Goal: Obtain resource: Download file/media

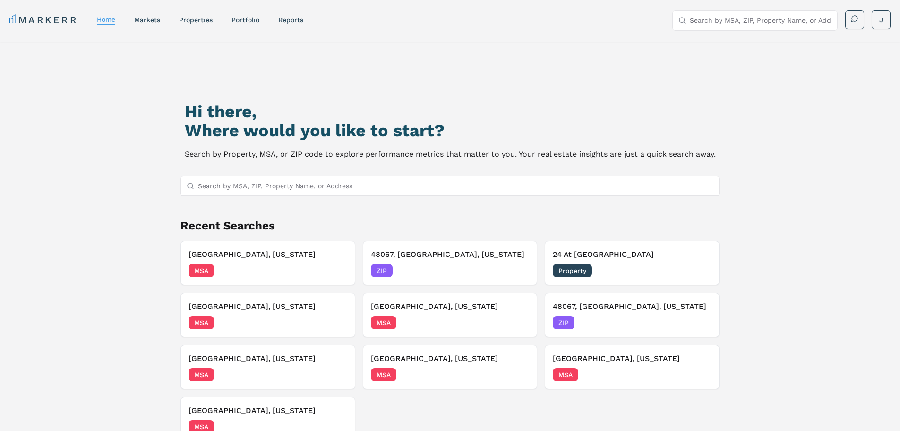
click at [740, 136] on div "Hi there, Where would you like to start? Search by Property, MSA, or ZIP code t…" at bounding box center [450, 272] width 631 height 431
click at [205, 22] on link "properties" at bounding box center [196, 20] width 34 height 8
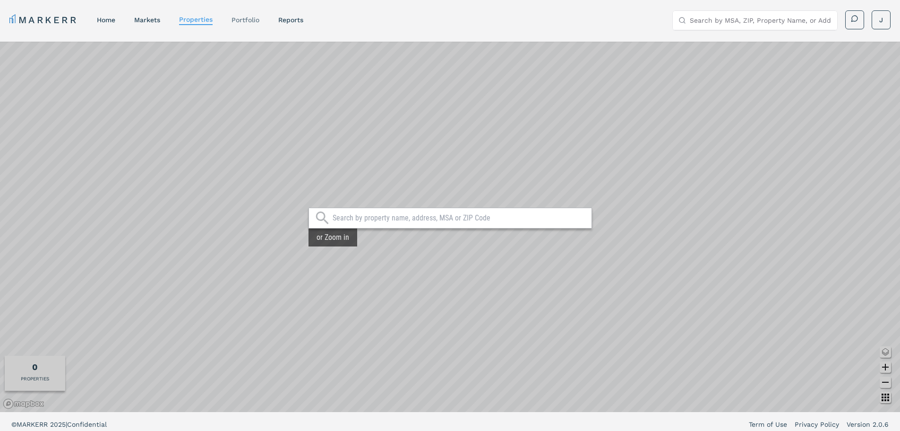
click at [249, 22] on link "Portfolio" at bounding box center [246, 20] width 28 height 8
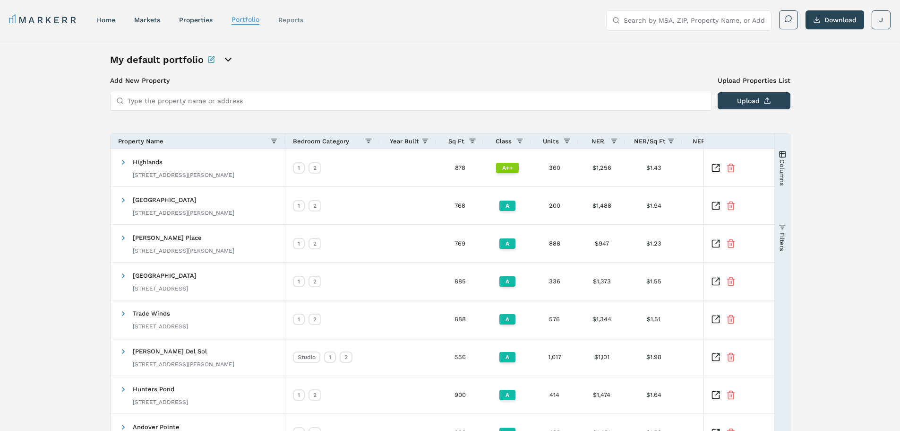
click at [281, 20] on link "reports" at bounding box center [290, 20] width 25 height 8
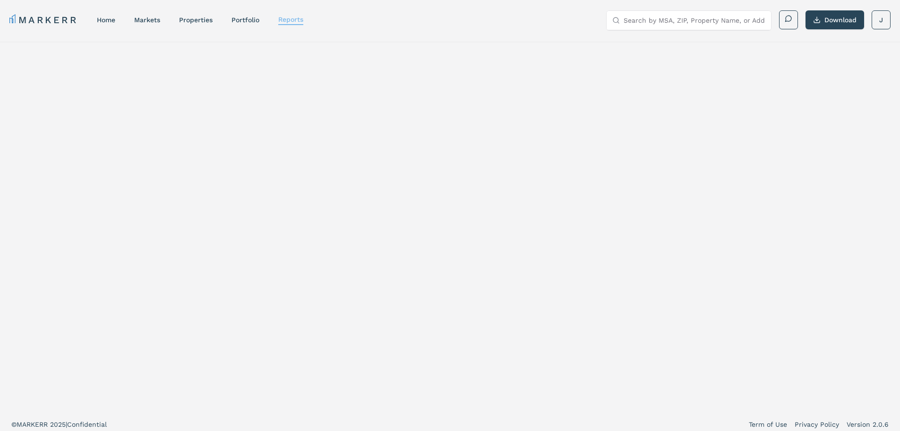
select select "-release_date"
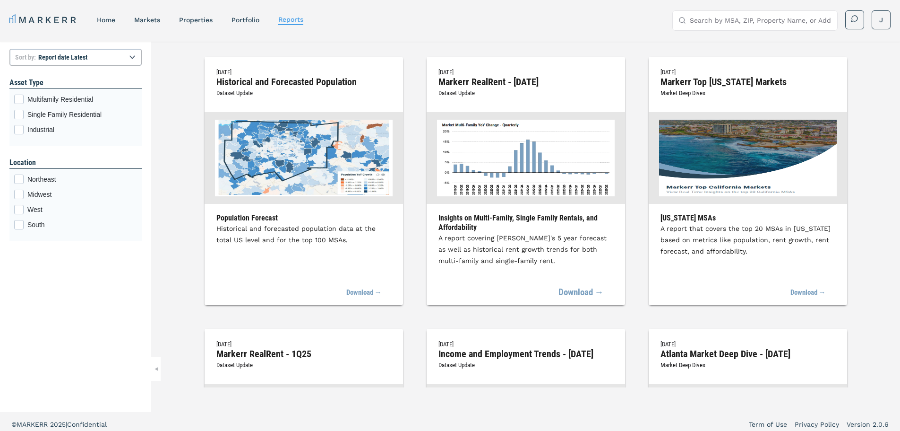
click at [581, 294] on link "Download →" at bounding box center [581, 292] width 45 height 21
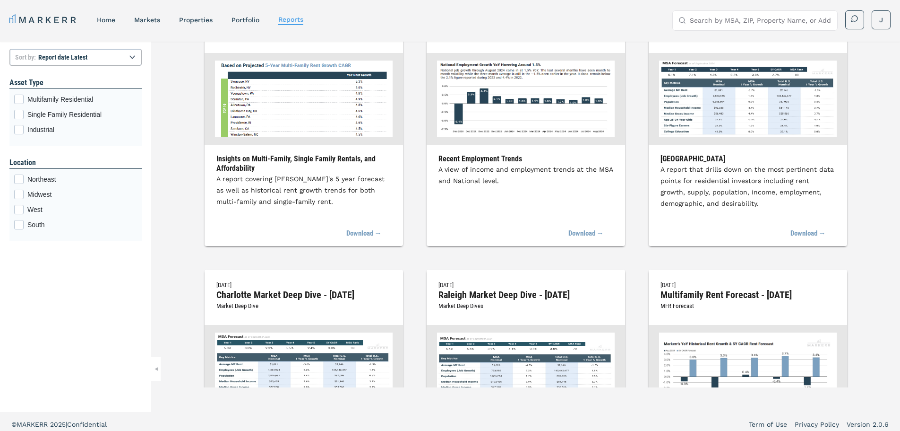
scroll to position [95, 0]
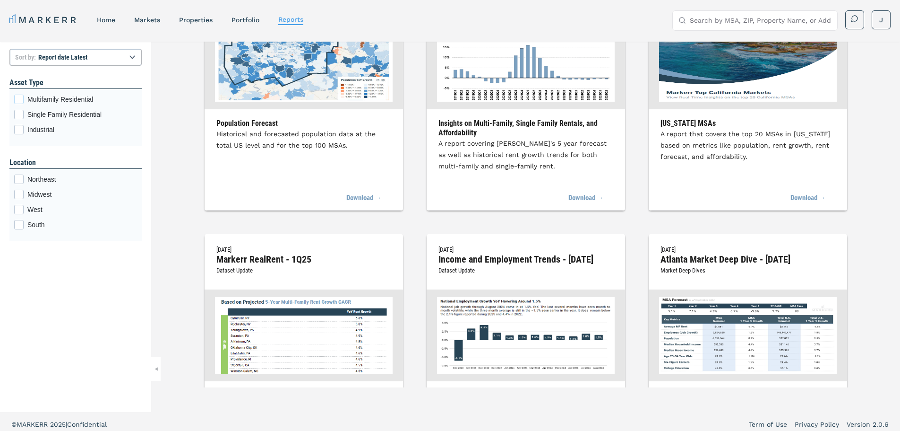
click at [25, 100] on label "Multifamily Residential" at bounding box center [75, 99] width 123 height 9
click at [20, 100] on input "Multifamily Residential" at bounding box center [17, 98] width 6 height 6
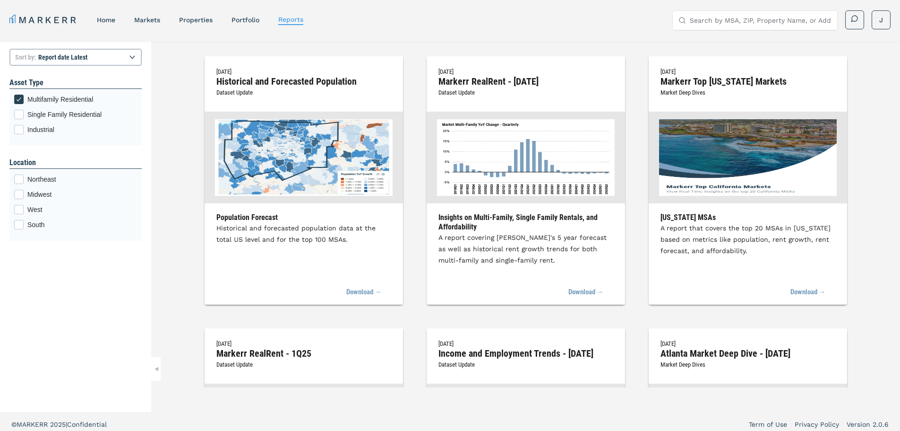
scroll to position [0, 0]
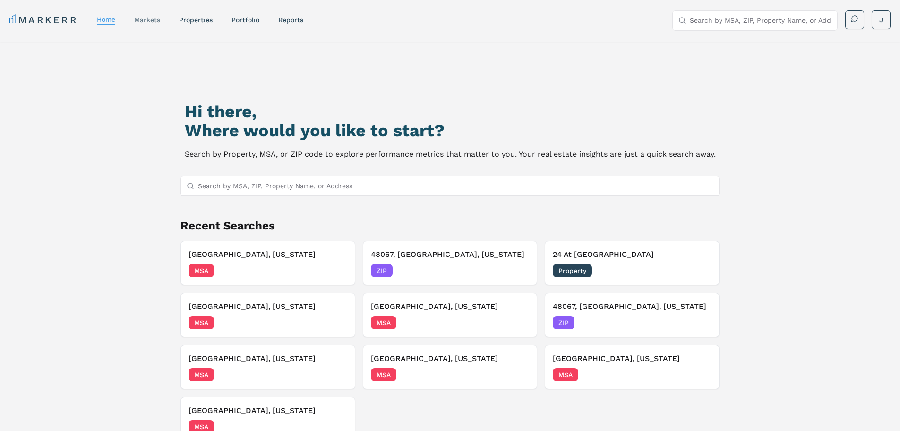
click at [147, 22] on link "markets" at bounding box center [147, 20] width 26 height 8
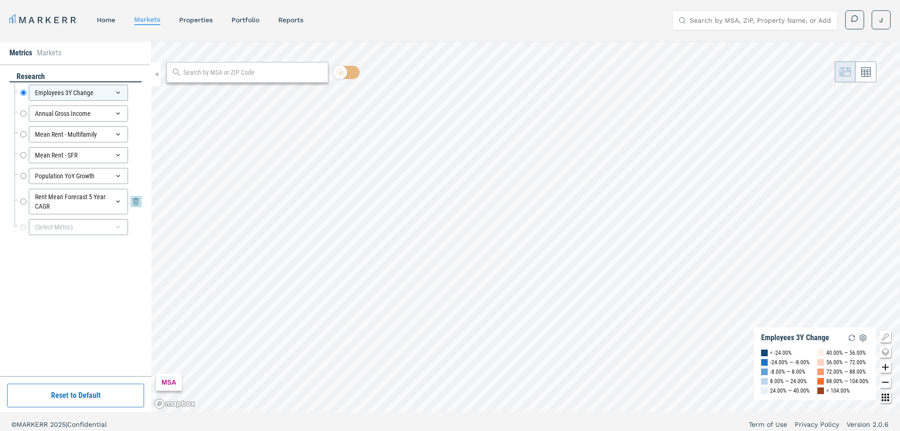
click at [119, 199] on icon at bounding box center [118, 202] width 8 height 8
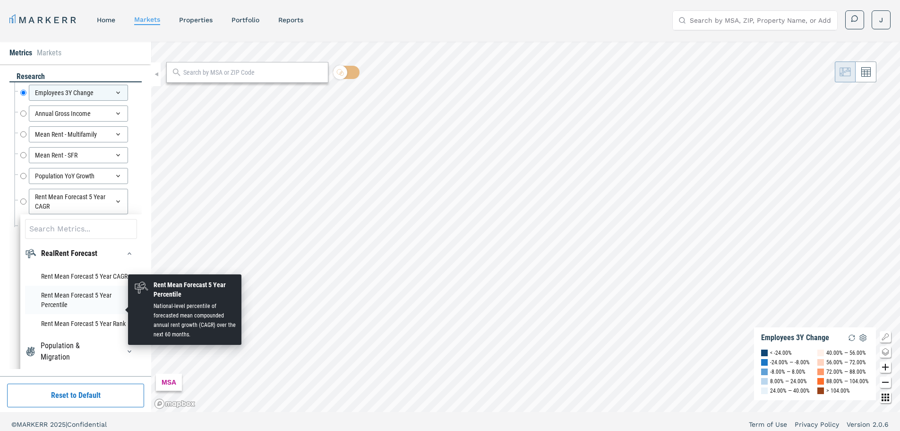
click at [78, 309] on li "Rent Mean Forecast 5 Year Percentile" at bounding box center [81, 300] width 112 height 28
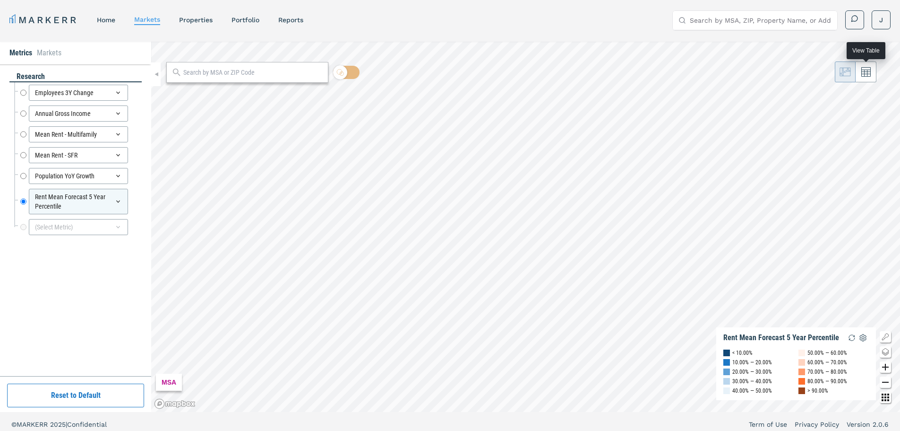
click at [872, 77] on button at bounding box center [866, 71] width 21 height 21
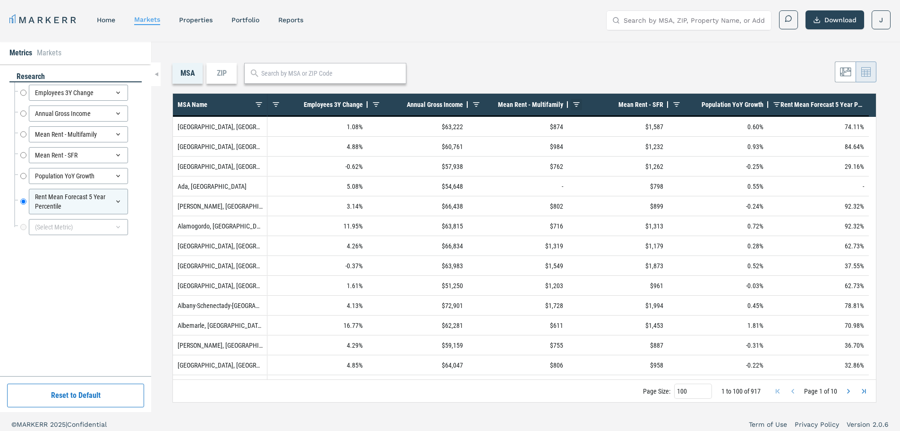
click at [576, 104] on span at bounding box center [577, 105] width 8 height 8
click at [599, 72] on div "MSA ZIP" at bounding box center [525, 73] width 704 height 21
click at [117, 200] on icon at bounding box center [118, 202] width 8 height 8
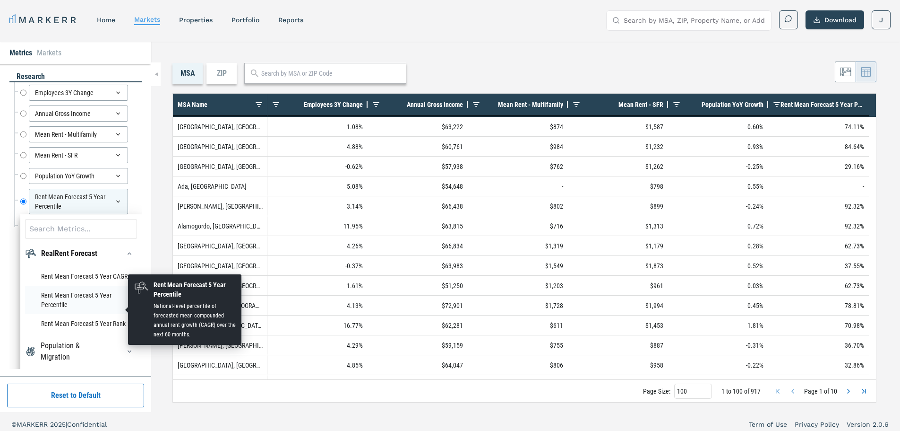
click at [85, 311] on li "Rent Mean Forecast 5 Year Percentile" at bounding box center [81, 300] width 112 height 28
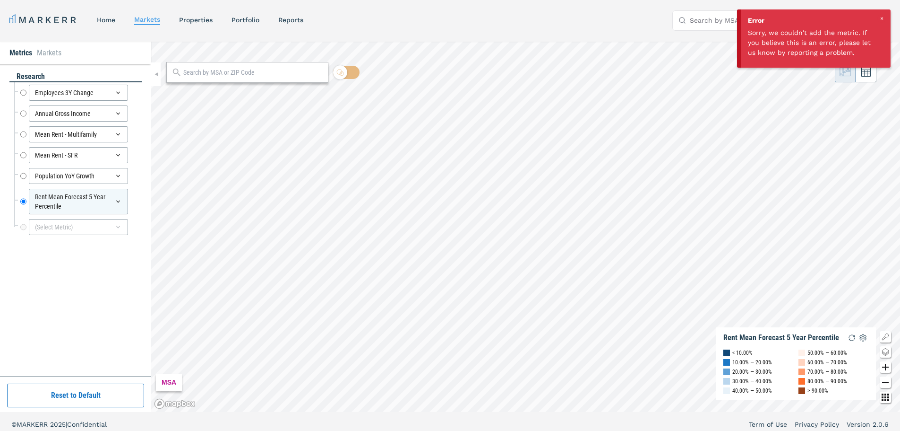
click at [883, 18] on div at bounding box center [882, 18] width 9 height 9
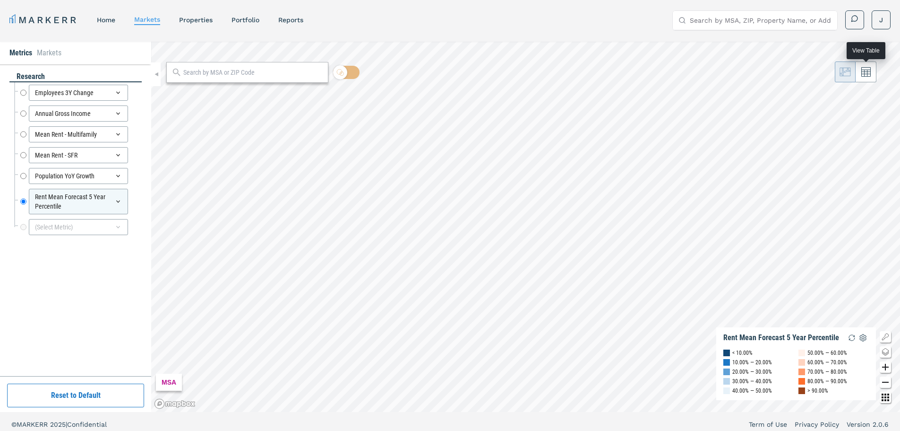
click at [871, 76] on icon at bounding box center [866, 72] width 9 height 9
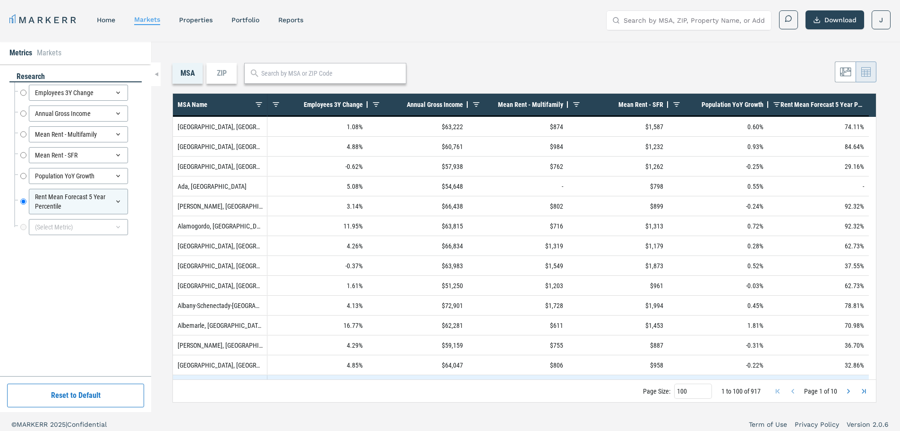
click at [744, 378] on div "1.06%" at bounding box center [718, 384] width 100 height 19
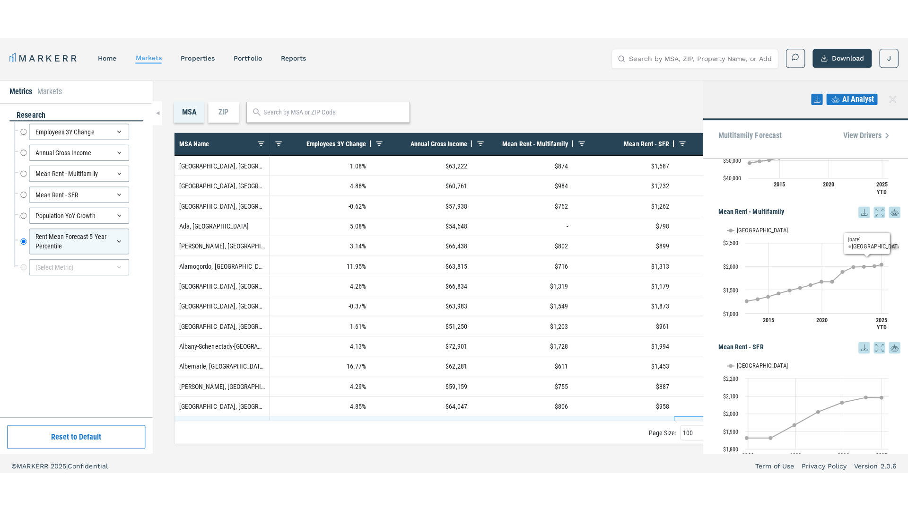
scroll to position [236, 0]
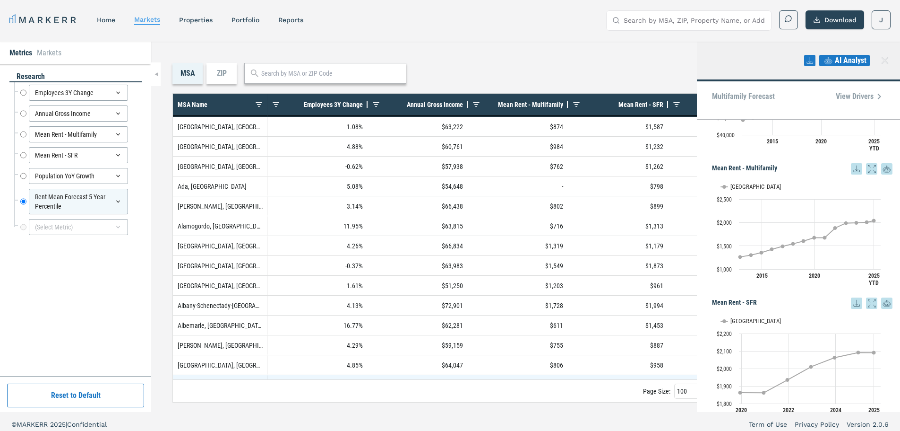
click at [866, 168] on icon at bounding box center [871, 168] width 11 height 11
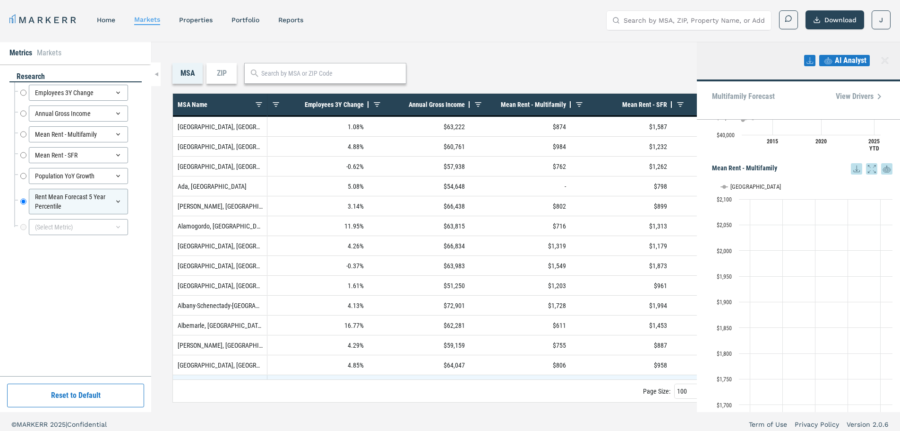
scroll to position [214, 0]
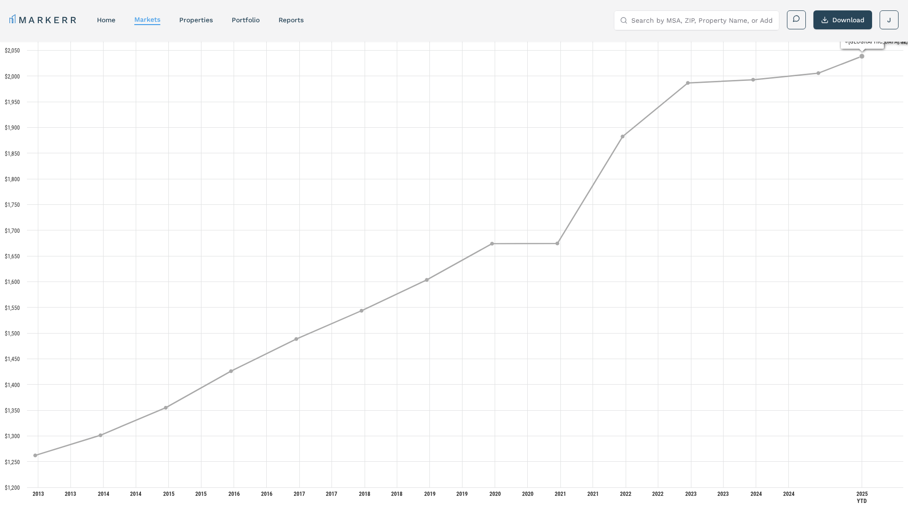
click at [892, 12] on button "View chart menu, Mean Rent - Multifamily" at bounding box center [896, 11] width 13 height 13
click at [896, 19] on rect "Interactive chart" at bounding box center [454, 255] width 908 height 511
click at [898, 12] on button "View chart menu, Mean Rent - Multifamily" at bounding box center [896, 11] width 13 height 13
click at [872, 29] on li "Exit from full screen" at bounding box center [872, 28] width 54 height 13
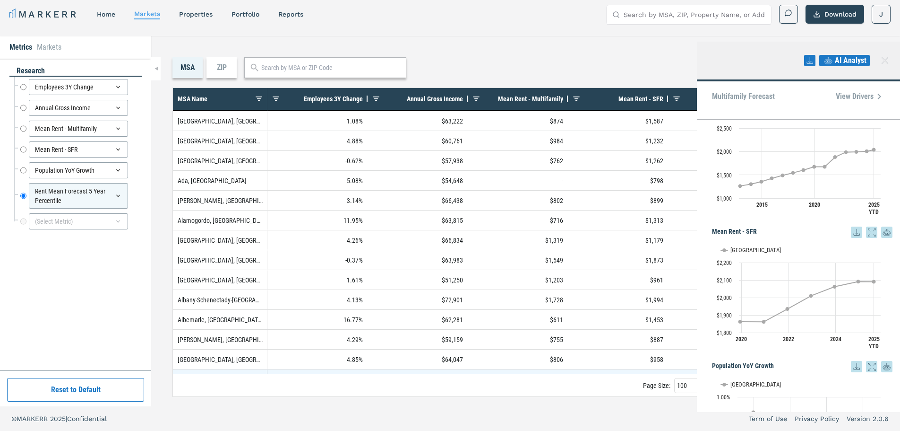
scroll to position [308, 0]
click at [25, 131] on input "Mean Rent - Multifamily" at bounding box center [23, 129] width 6 height 16
radio input "true"
click at [119, 130] on icon at bounding box center [118, 129] width 8 height 8
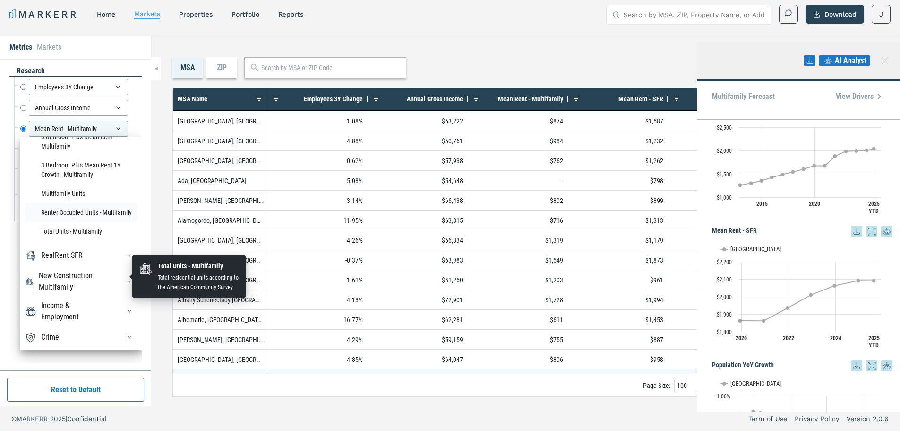
scroll to position [1144, 0]
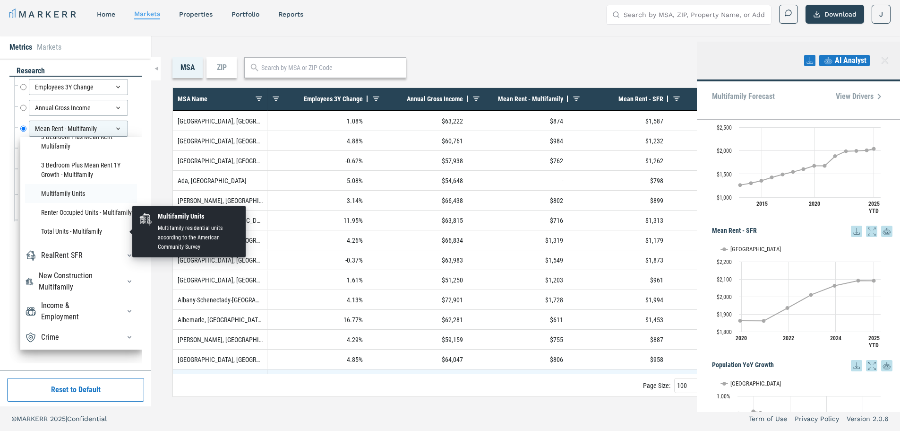
click at [71, 203] on li "Multifamily Units" at bounding box center [81, 193] width 112 height 19
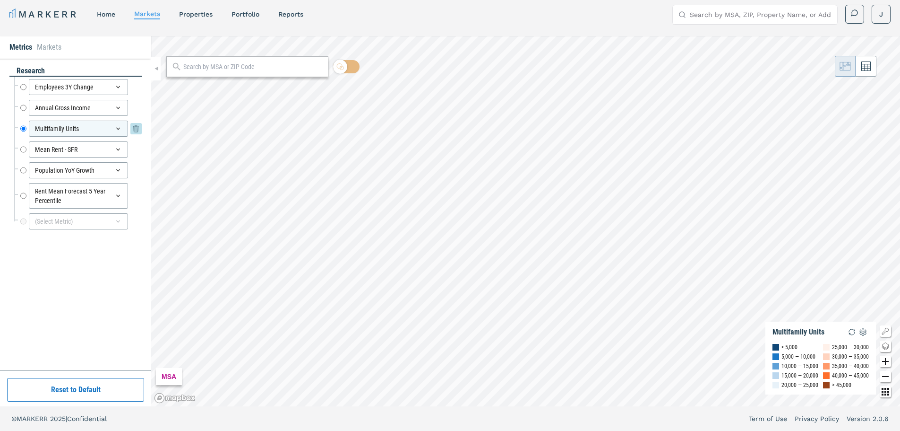
click at [94, 127] on div "Multifamily Units" at bounding box center [78, 129] width 99 height 16
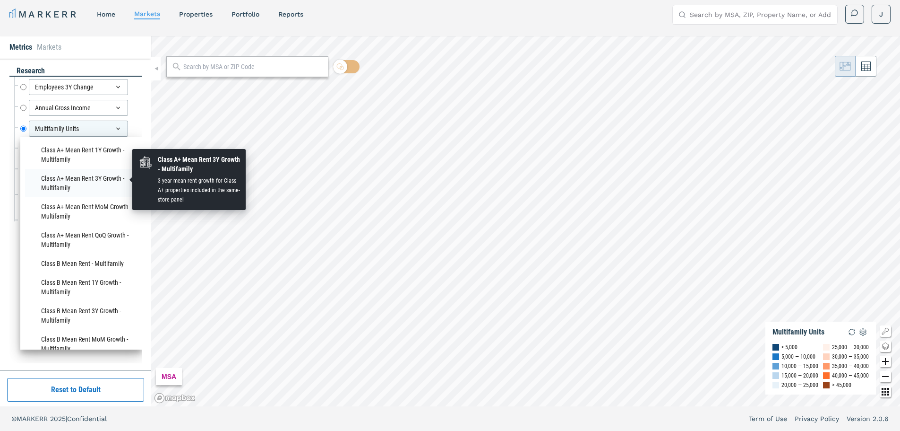
scroll to position [378, 0]
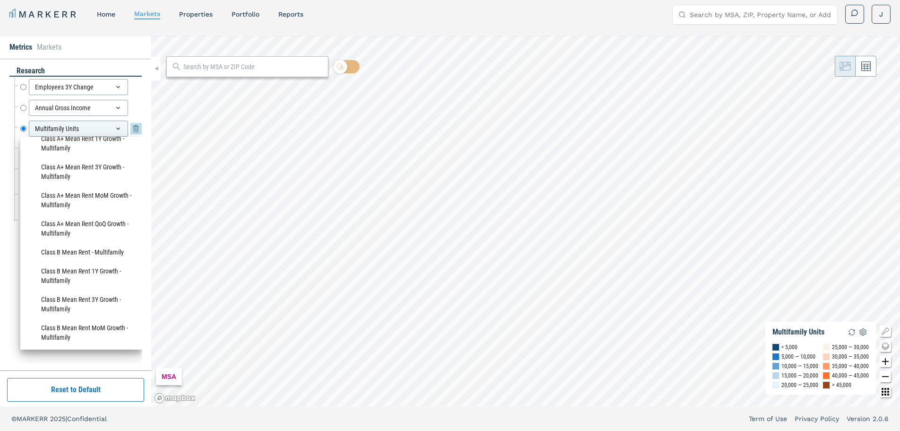
click at [87, 130] on div "Multifamily Units" at bounding box center [78, 129] width 99 height 16
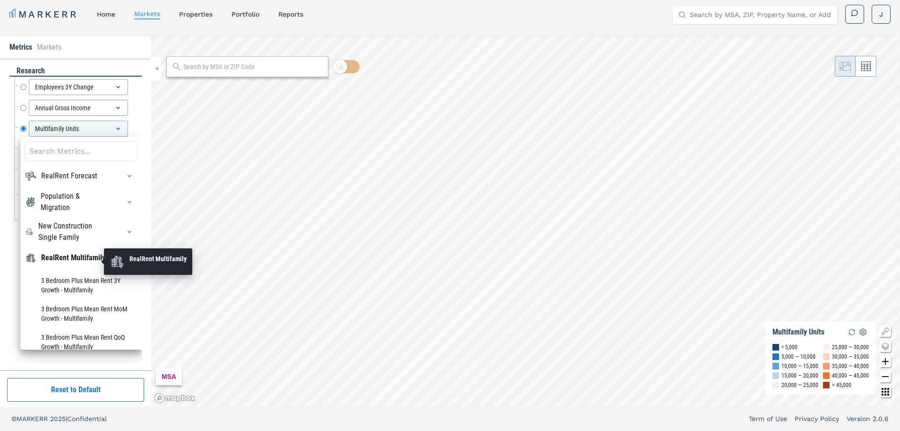
click at [58, 259] on div "RealRent Multifamily" at bounding box center [73, 257] width 64 height 11
click at [46, 258] on div "RealRent Multifamily" at bounding box center [73, 257] width 64 height 11
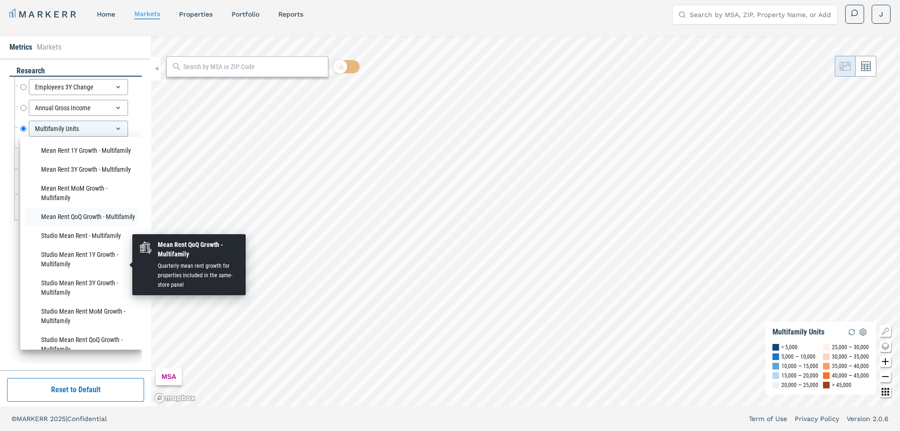
scroll to position [615, 0]
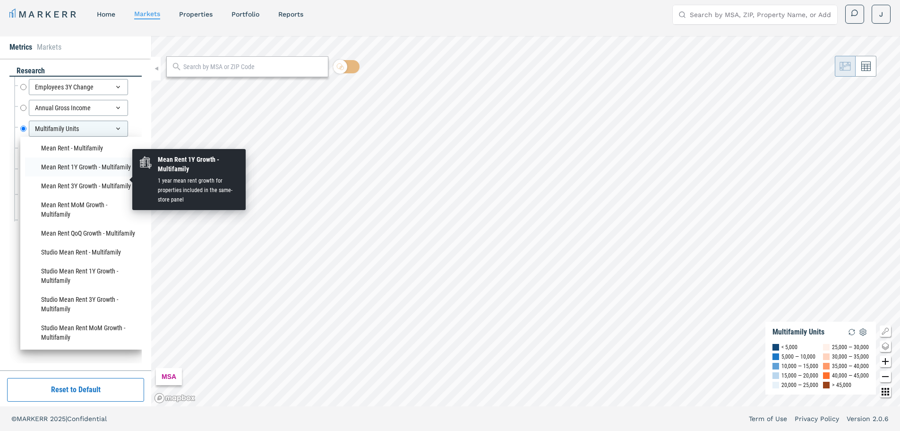
click at [87, 176] on li "Mean Rent 1Y Growth - Multifamily" at bounding box center [81, 166] width 112 height 19
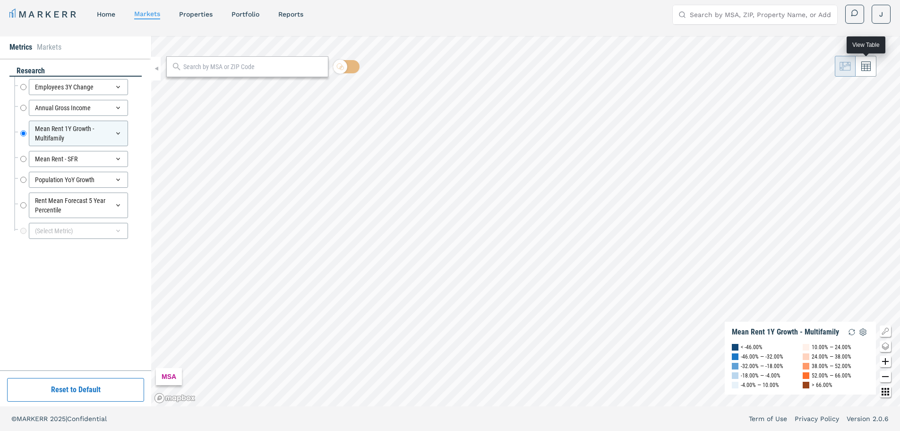
click at [869, 74] on button at bounding box center [866, 66] width 21 height 21
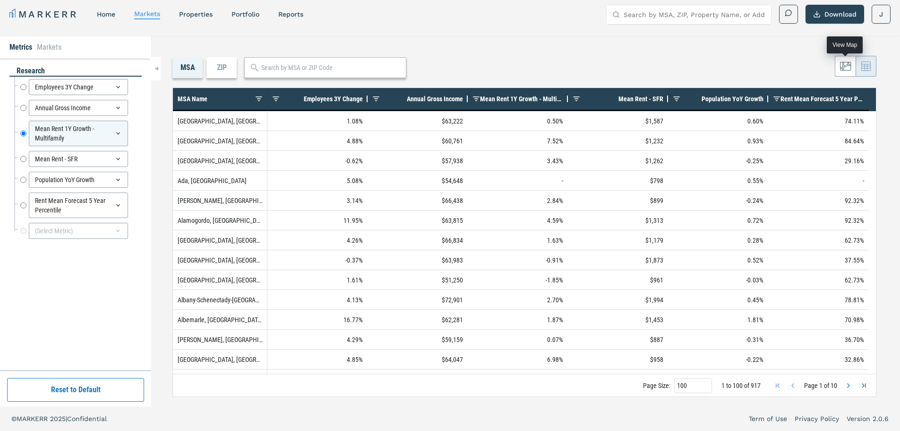
click at [845, 69] on icon at bounding box center [845, 66] width 11 height 11
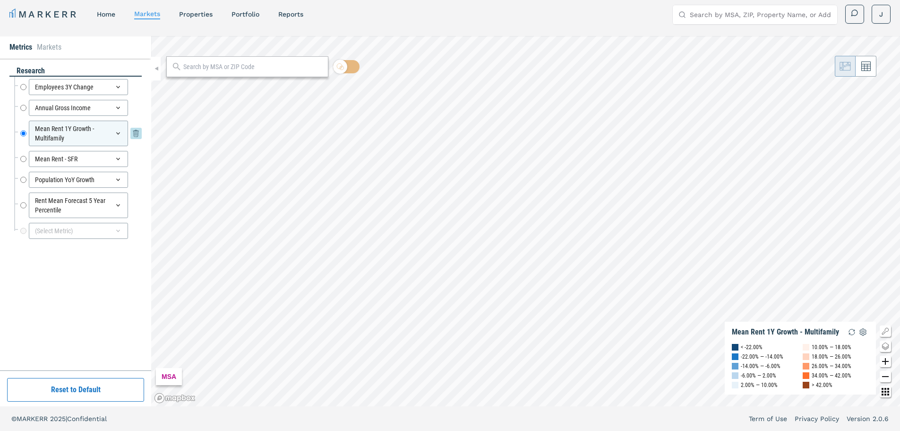
click at [117, 131] on icon at bounding box center [118, 134] width 8 height 8
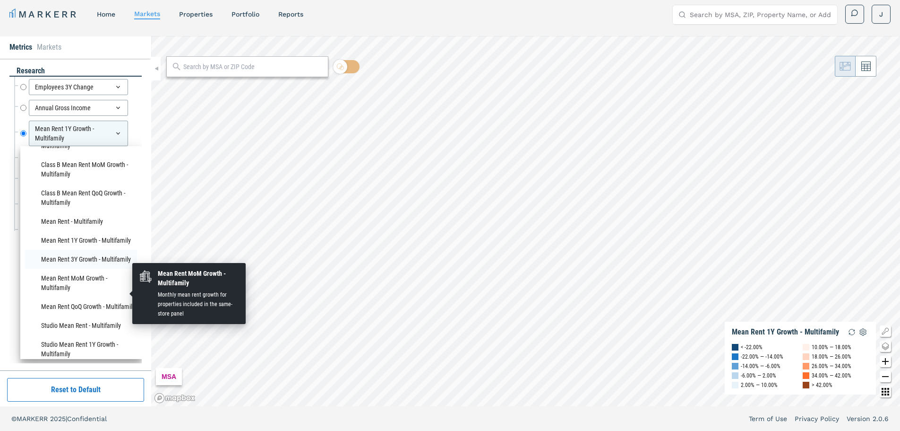
scroll to position [567, 0]
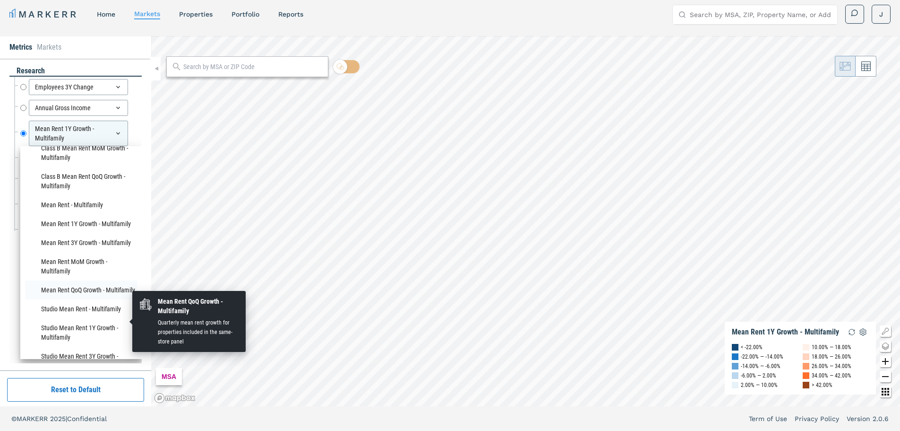
click at [75, 299] on li "Mean Rent QoQ Growth - Multifamily" at bounding box center [81, 289] width 112 height 19
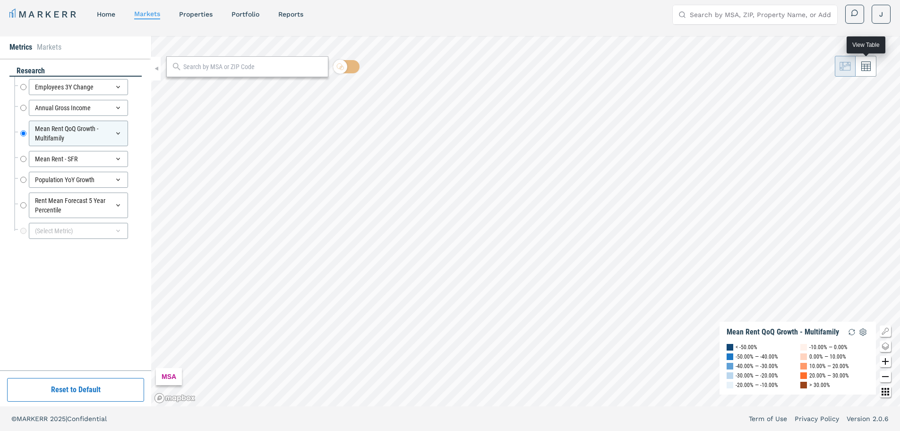
click at [870, 72] on button at bounding box center [866, 66] width 21 height 21
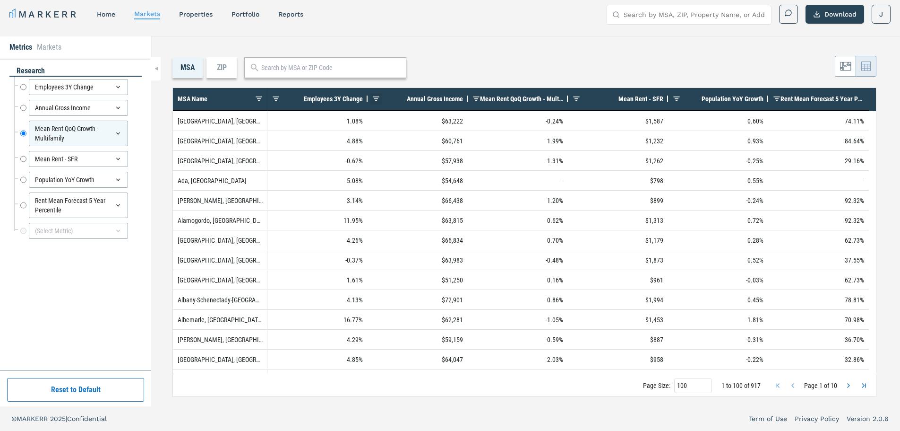
click at [378, 96] on span at bounding box center [376, 99] width 8 height 8
click at [659, 55] on div "MSA ZIP Press ENTER to sort. Press CTRL ENTER to open filter Drag here to set r…" at bounding box center [525, 221] width 749 height 370
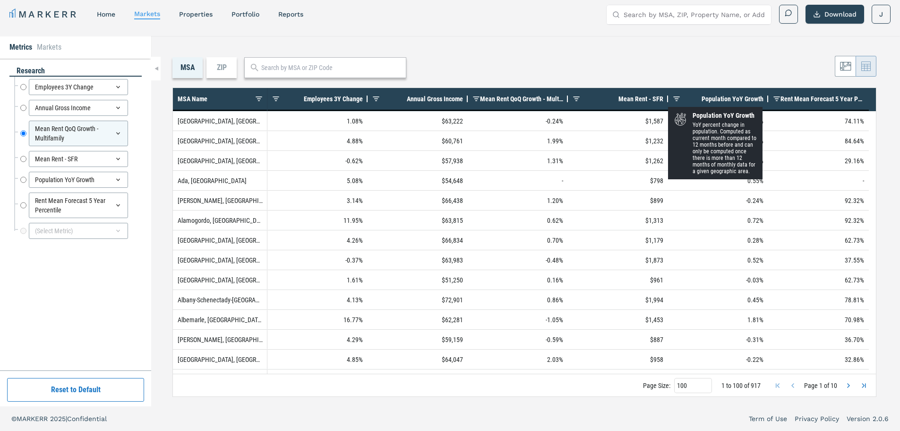
drag, startPoint x: 674, startPoint y: 98, endPoint x: 689, endPoint y: 99, distance: 15.6
click at [675, 98] on span at bounding box center [677, 99] width 8 height 8
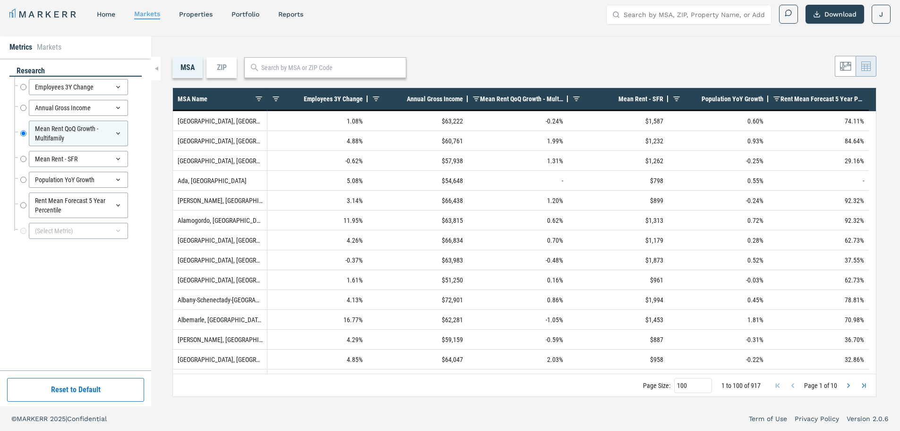
click at [821, 91] on div "Rent Mean Forecast 5 Year Percentile" at bounding box center [823, 98] width 84 height 17
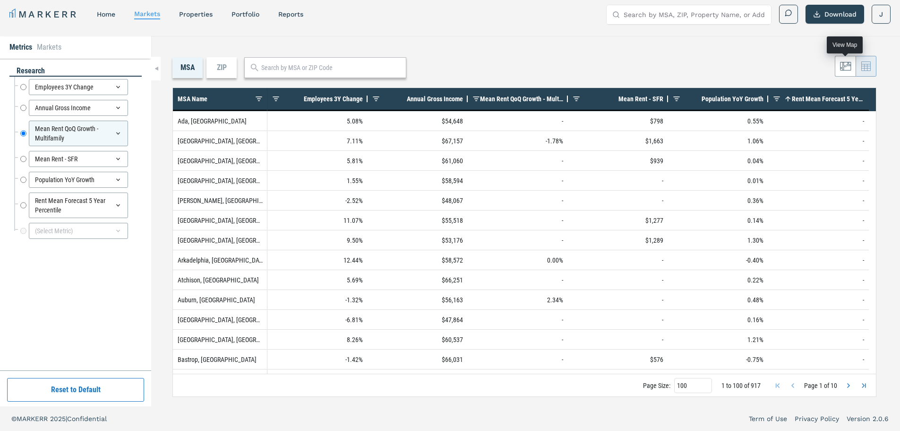
click at [847, 65] on icon at bounding box center [845, 66] width 11 height 11
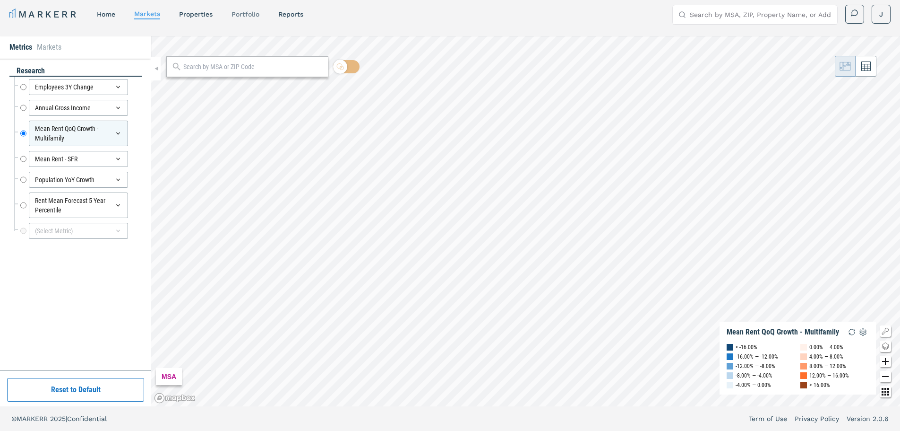
click at [243, 16] on link "Portfolio" at bounding box center [246, 14] width 28 height 8
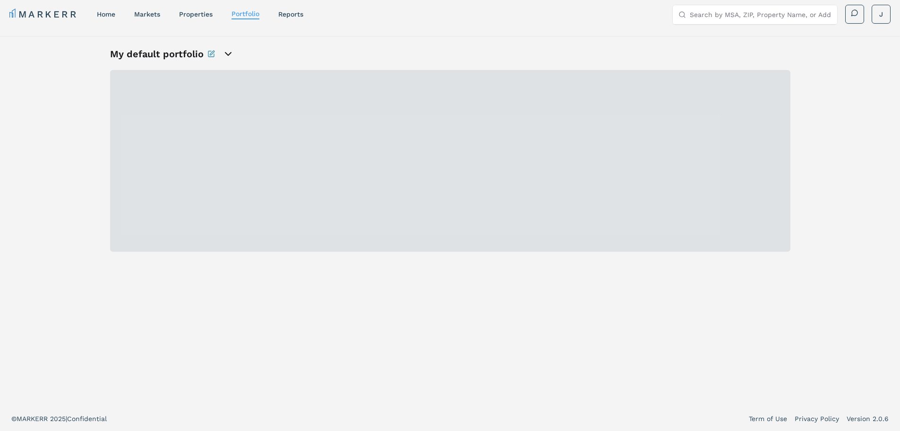
click at [293, 20] on nav "MARKERR home markets properties Portfolio reports" at bounding box center [156, 14] width 294 height 13
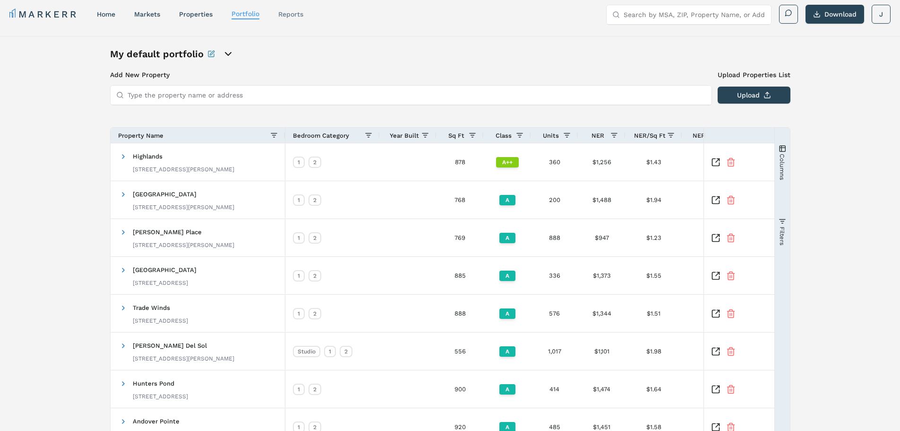
click at [293, 12] on link "reports" at bounding box center [290, 14] width 25 height 8
select select "-release_date"
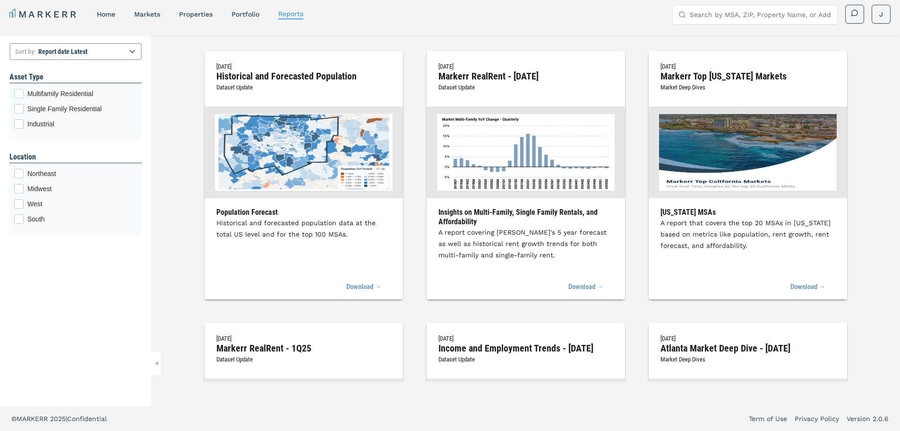
click at [67, 96] on span "Multifamily Residential" at bounding box center [82, 93] width 110 height 9
click at [20, 95] on input "Multifamily Residential" at bounding box center [17, 92] width 6 height 6
click at [166, 54] on div "June 26, 2025 Historical and Forecasted Population Dataset Update Population Fo…" at bounding box center [525, 209] width 749 height 346
click at [854, 14] on span at bounding box center [855, 13] width 8 height 8
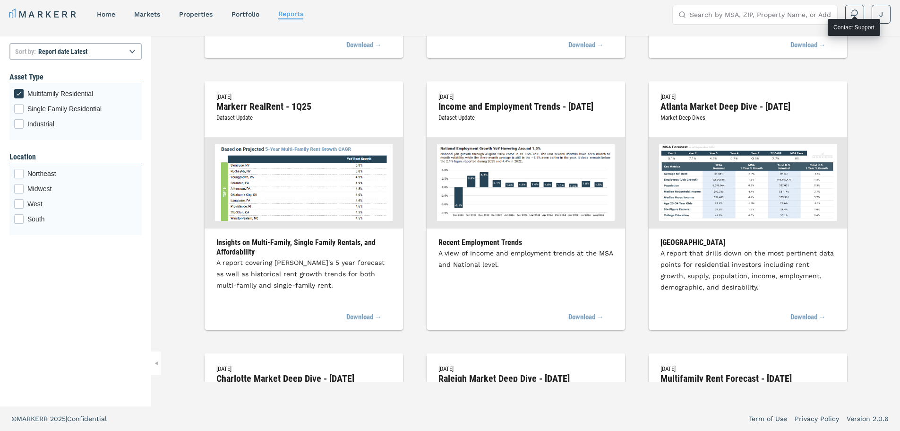
scroll to position [236, 0]
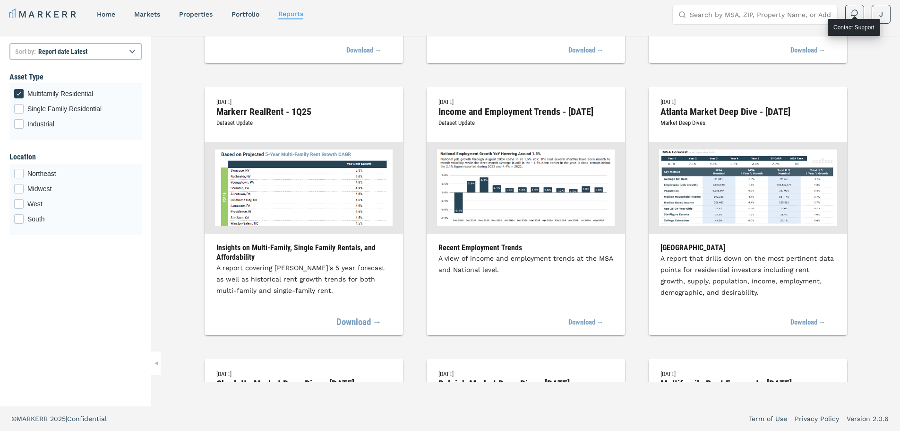
click at [365, 327] on link "Download →" at bounding box center [359, 322] width 45 height 21
